Goal: Transaction & Acquisition: Purchase product/service

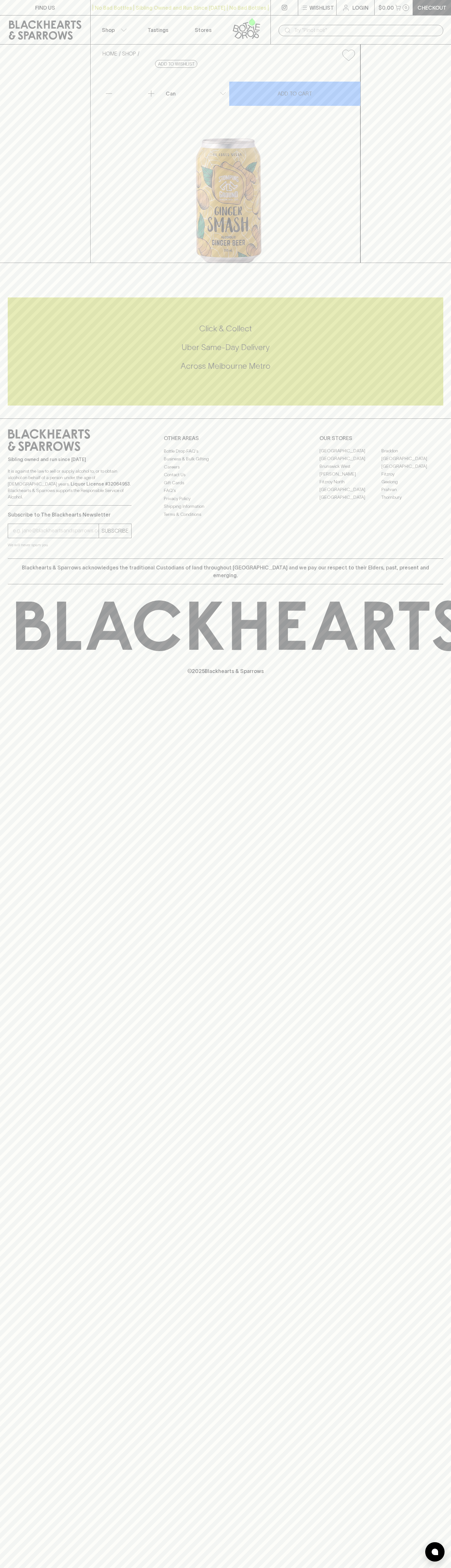
click at [221, 3] on div "| No Bad Bottles | Sibling Owned and Run Since [DATE] | No Bad Bottles | Siblin…" at bounding box center [180, 8] width 180 height 16
click at [429, 1074] on div "FIND US | No Bad Bottles | Sibling Owned and Run Since [DATE] | No Bad Bottles …" at bounding box center [226, 784] width 451 height 1568
click at [199, 1568] on html "FIND US | No Bad Bottles | Sibling Owned and Run Since [DATE] | No Bad Bottles …" at bounding box center [226, 784] width 451 height 1568
click at [5, 559] on div "Sibling owned and run since [DATE] It is against the law to sell or supply alco…" at bounding box center [226, 489] width 451 height 140
